Goal: Information Seeking & Learning: Learn about a topic

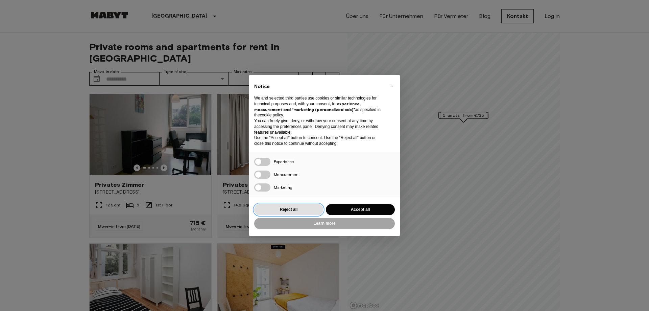
click at [302, 212] on button "Reject all" at bounding box center [288, 209] width 69 height 11
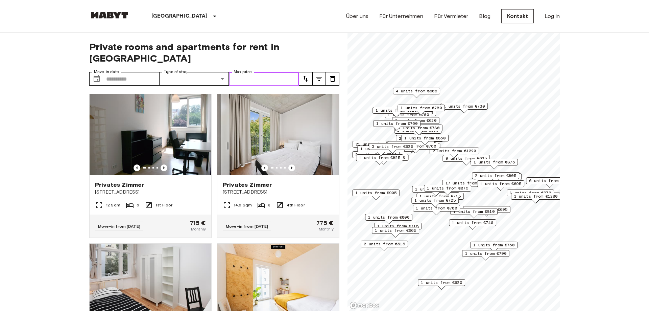
click at [272, 72] on input "Max price" at bounding box center [264, 79] width 70 height 14
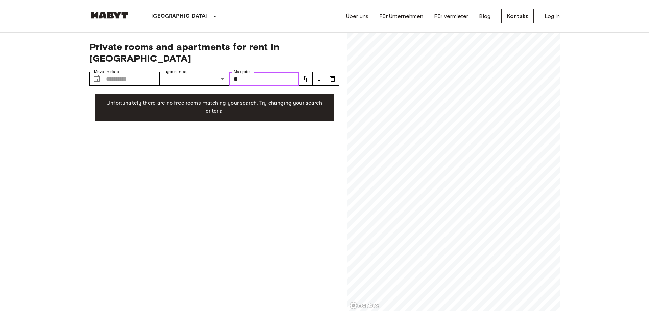
type input "*"
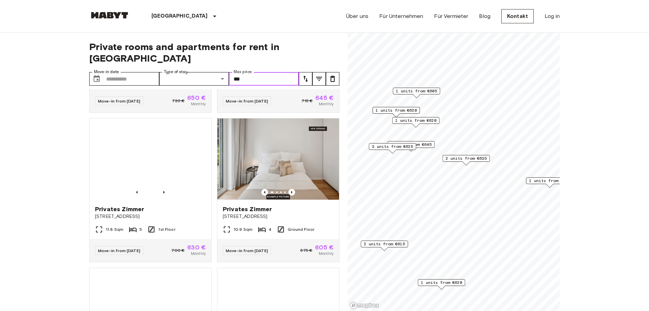
scroll to position [463, 0]
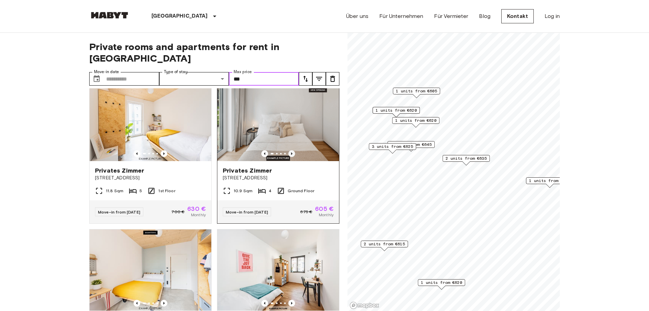
click at [292, 150] on icon "Previous image" at bounding box center [291, 153] width 7 height 7
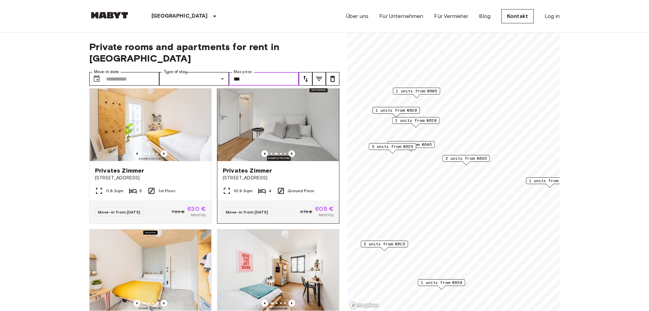
click at [292, 150] on icon "Previous image" at bounding box center [291, 153] width 7 height 7
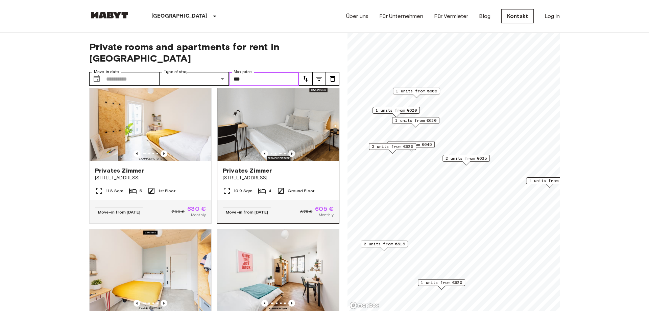
click at [292, 150] on icon "Previous image" at bounding box center [291, 153] width 7 height 7
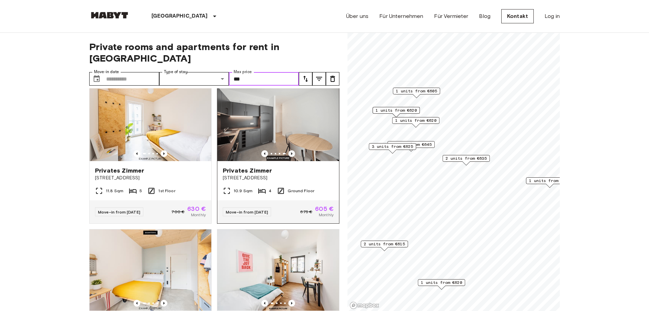
click at [292, 150] on icon "Previous image" at bounding box center [291, 153] width 7 height 7
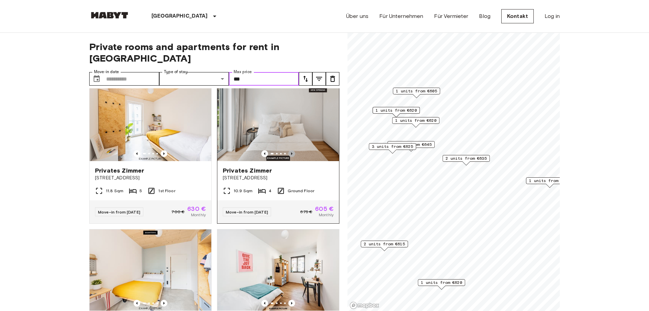
click at [292, 150] on icon "Previous image" at bounding box center [291, 153] width 7 height 7
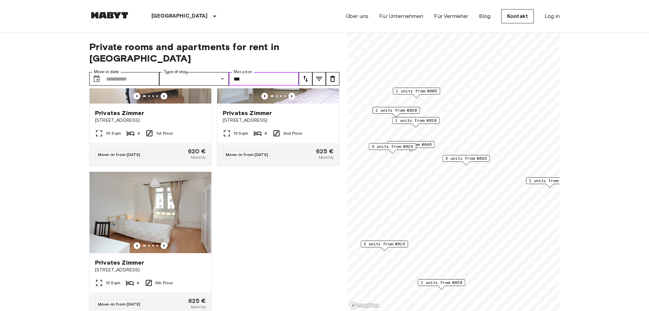
scroll to position [1124, 0]
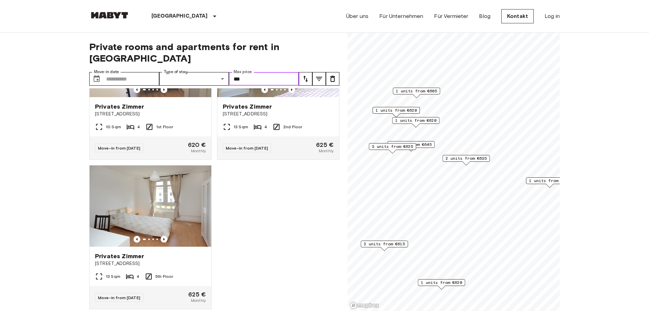
type input "***"
